Goal: Use online tool/utility: Utilize a website feature to perform a specific function

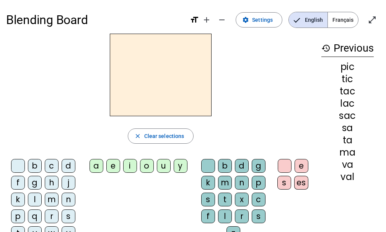
scroll to position [10, 0]
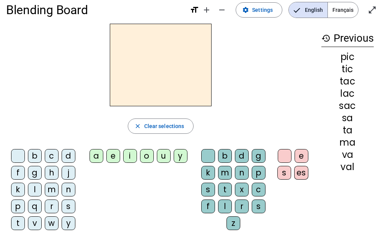
click at [65, 172] on div "j" at bounding box center [69, 173] width 14 height 14
click at [112, 157] on div "e" at bounding box center [113, 156] width 14 height 14
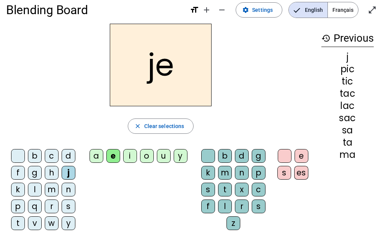
click at [66, 154] on div "d" at bounding box center [69, 156] width 14 height 14
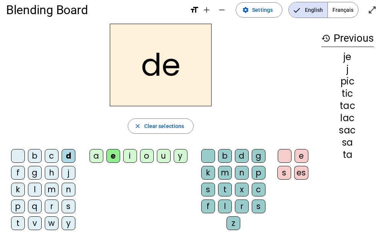
click at [47, 187] on div "m" at bounding box center [52, 190] width 14 height 14
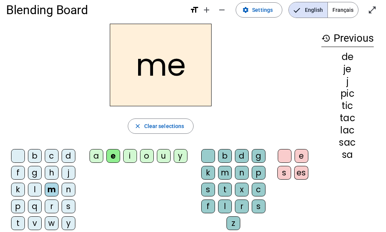
click at [31, 188] on div "l" at bounding box center [35, 190] width 14 height 14
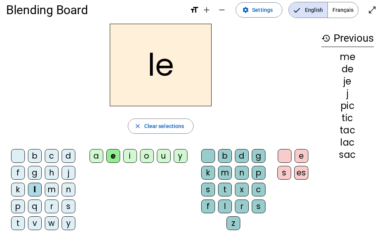
click at [163, 153] on div "u" at bounding box center [164, 156] width 14 height 14
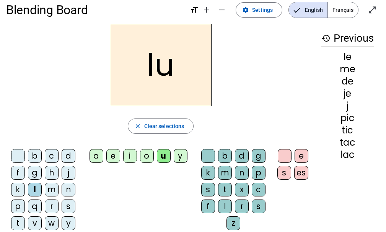
click at [31, 221] on div "v" at bounding box center [35, 223] width 14 height 14
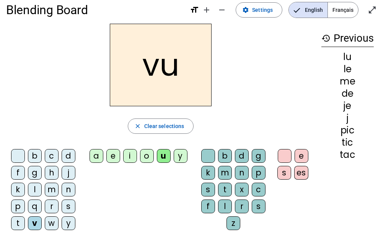
click at [32, 155] on div "b" at bounding box center [35, 156] width 14 height 14
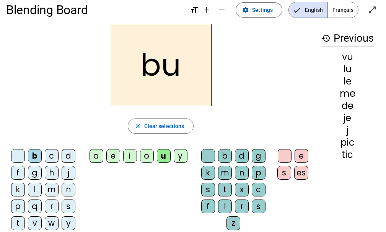
click at [24, 202] on div "p" at bounding box center [18, 207] width 14 height 14
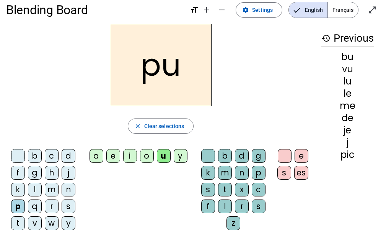
click at [65, 200] on div "s" at bounding box center [69, 207] width 14 height 14
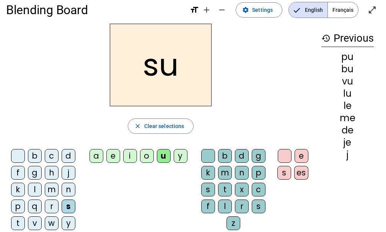
click at [93, 152] on div "a" at bounding box center [96, 156] width 14 height 14
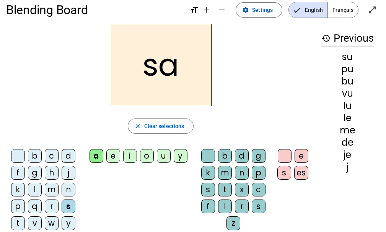
click at [31, 190] on div "l" at bounding box center [35, 190] width 14 height 14
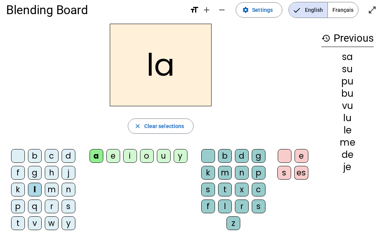
click at [254, 188] on div "c" at bounding box center [259, 190] width 14 height 14
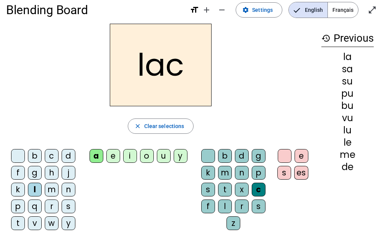
click at [65, 203] on div "s" at bounding box center [69, 207] width 14 height 14
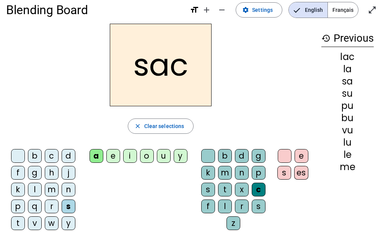
click at [16, 221] on div "t" at bounding box center [18, 223] width 14 height 14
